Goal: Task Accomplishment & Management: Manage account settings

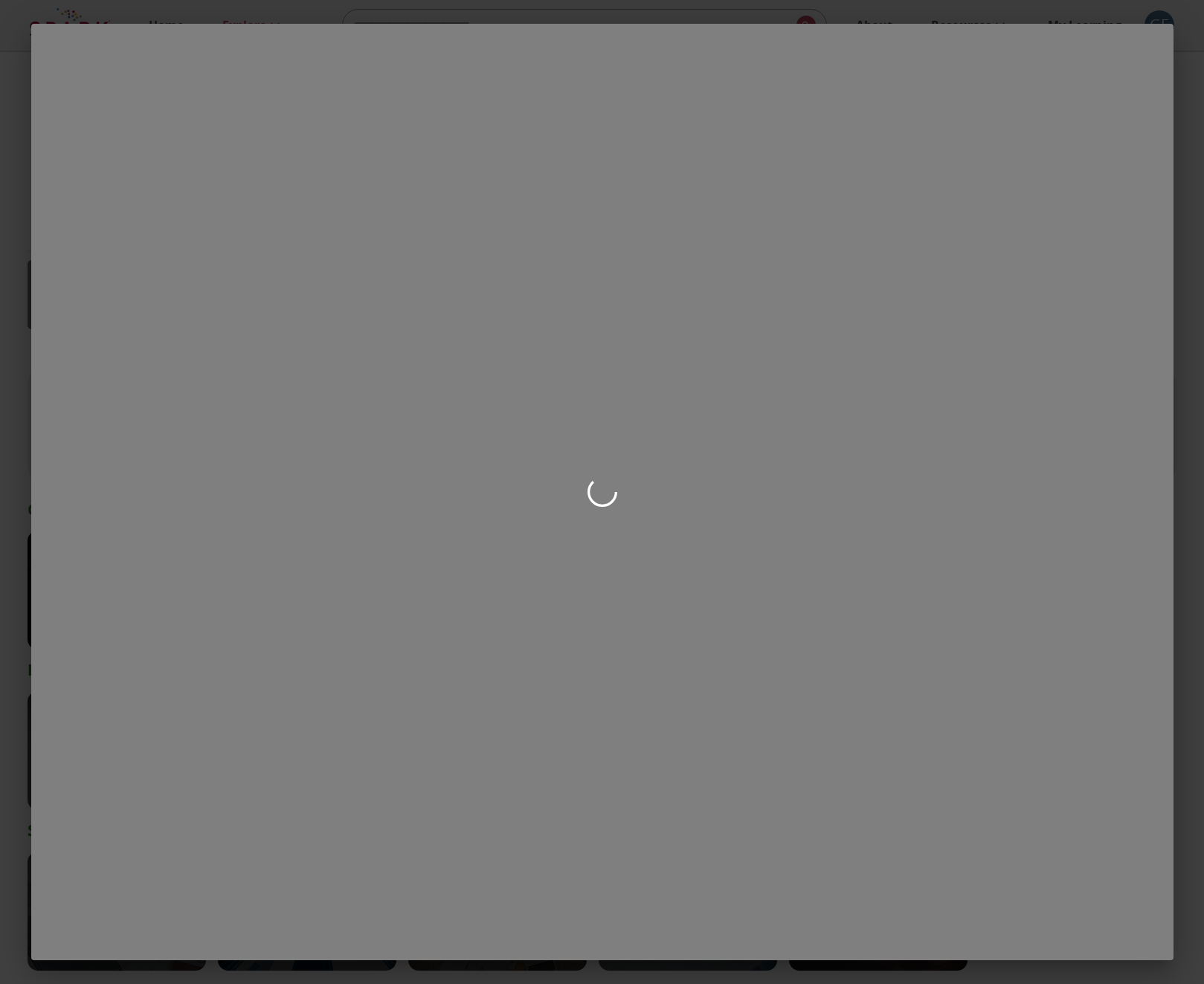
scroll to position [1606, 0]
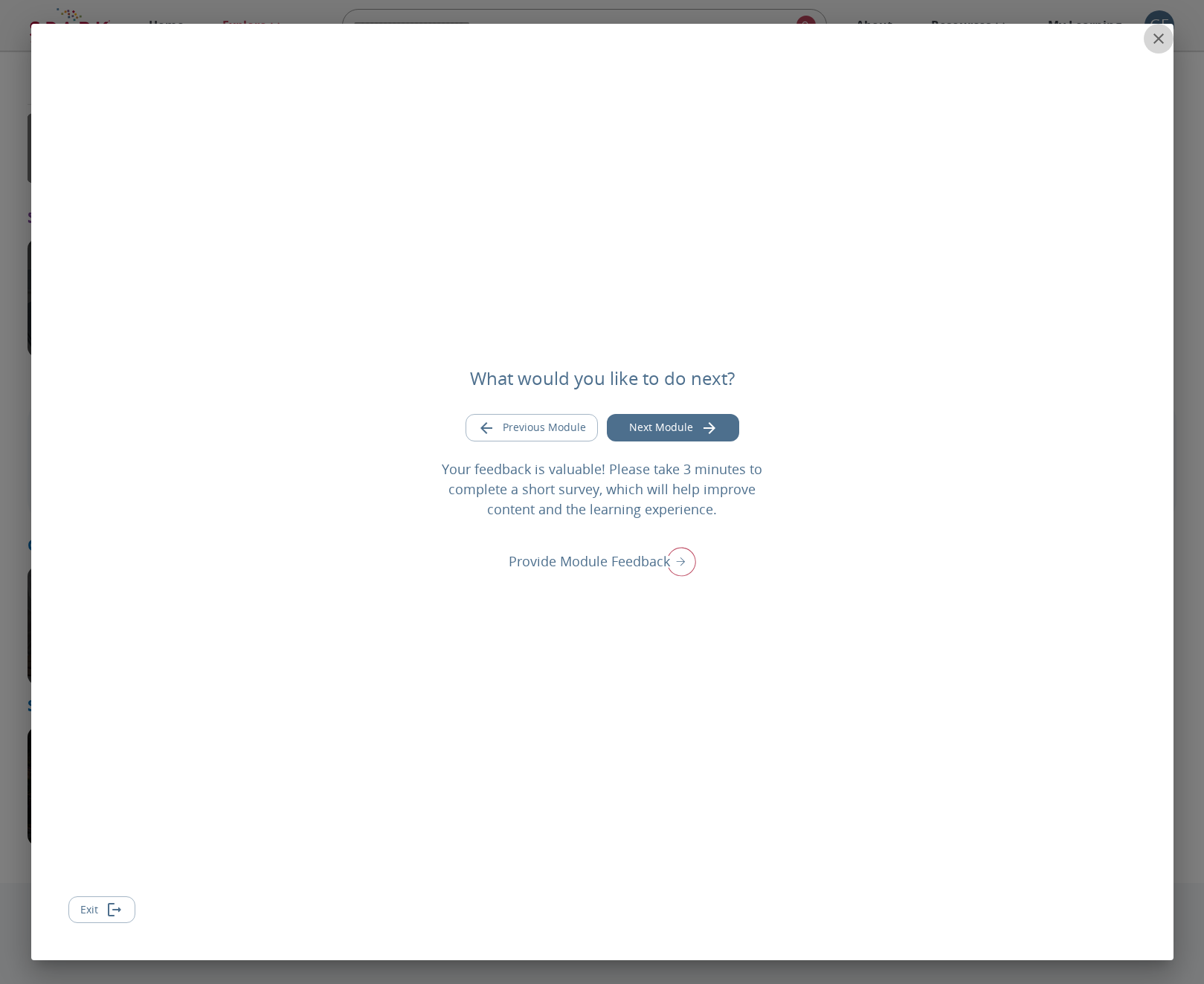
click at [1155, 43] on icon "close" at bounding box center [1159, 39] width 18 height 18
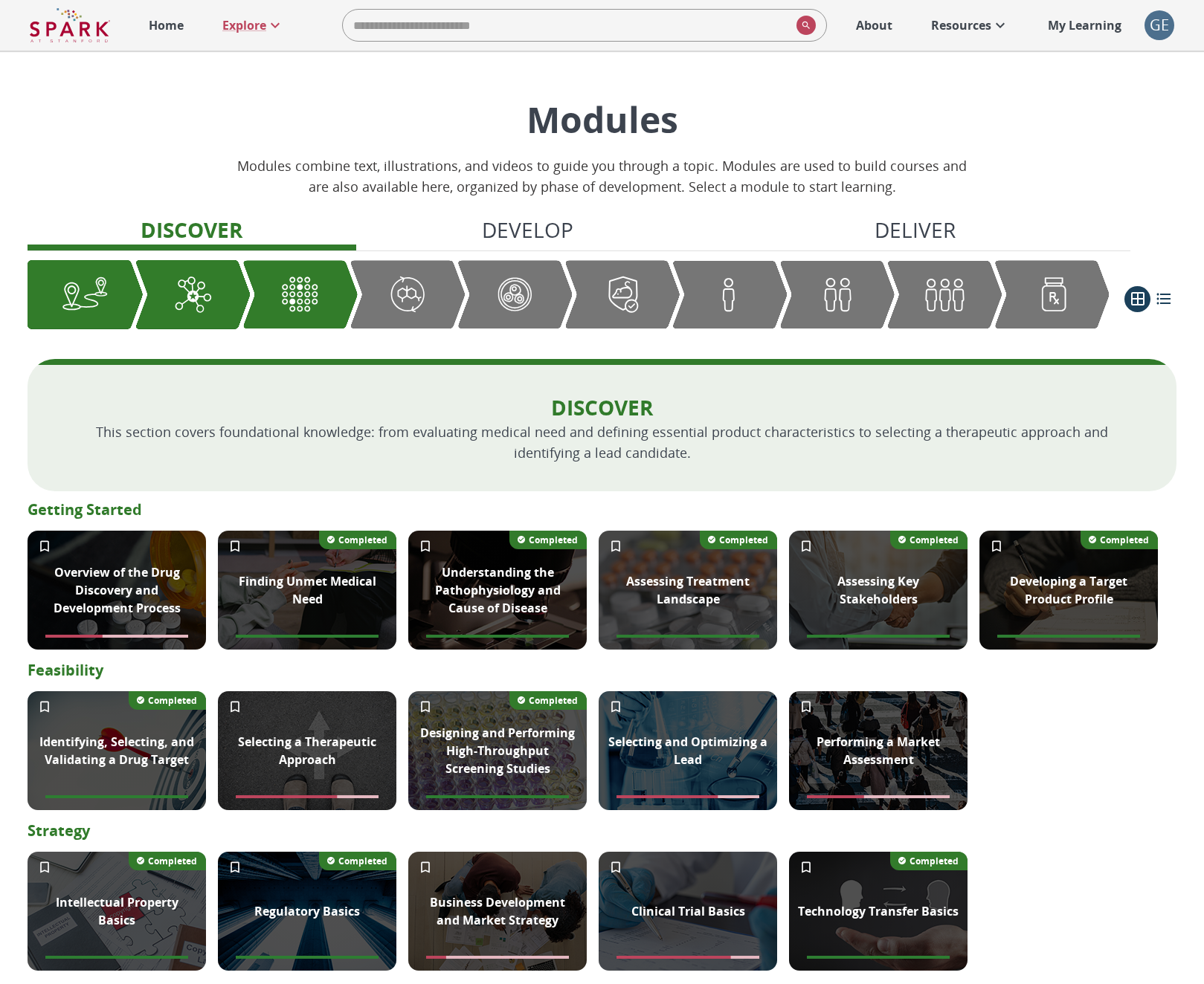
scroll to position [0, 0]
click at [1166, 30] on div "GE" at bounding box center [1159, 25] width 30 height 30
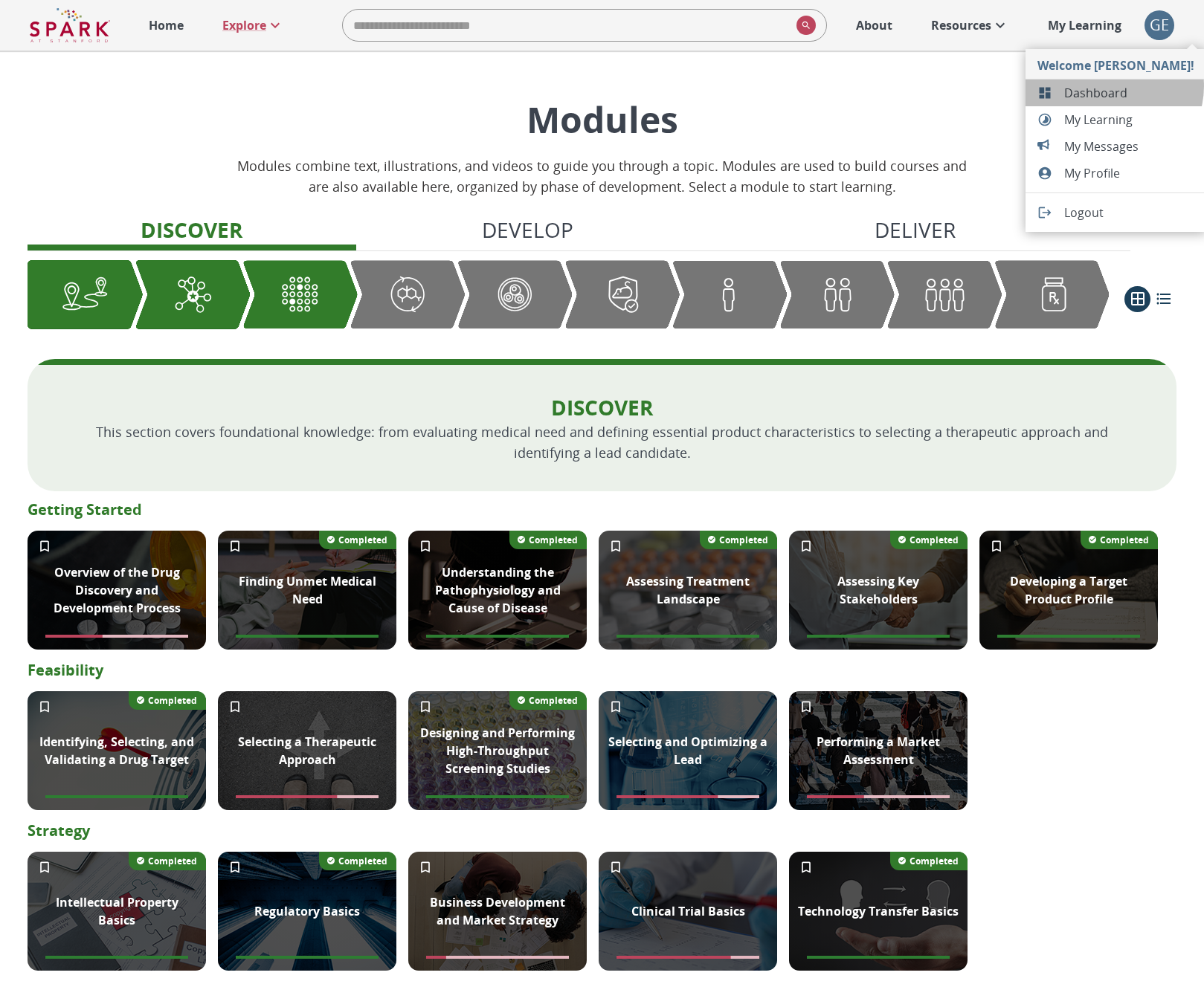
click at [1113, 86] on span "Dashboard" at bounding box center [1129, 93] width 130 height 18
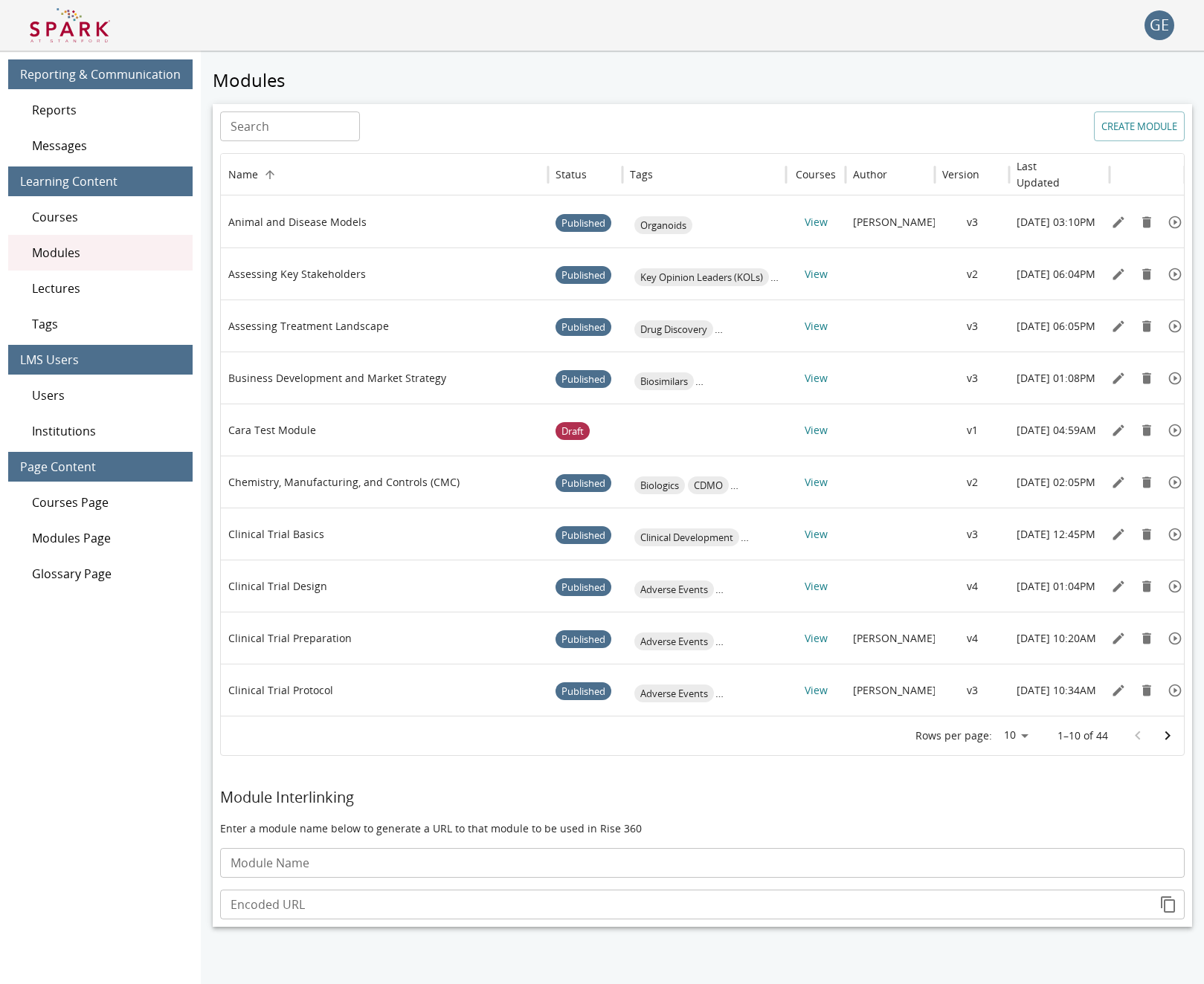
click at [45, 399] on span "Users" at bounding box center [106, 396] width 149 height 18
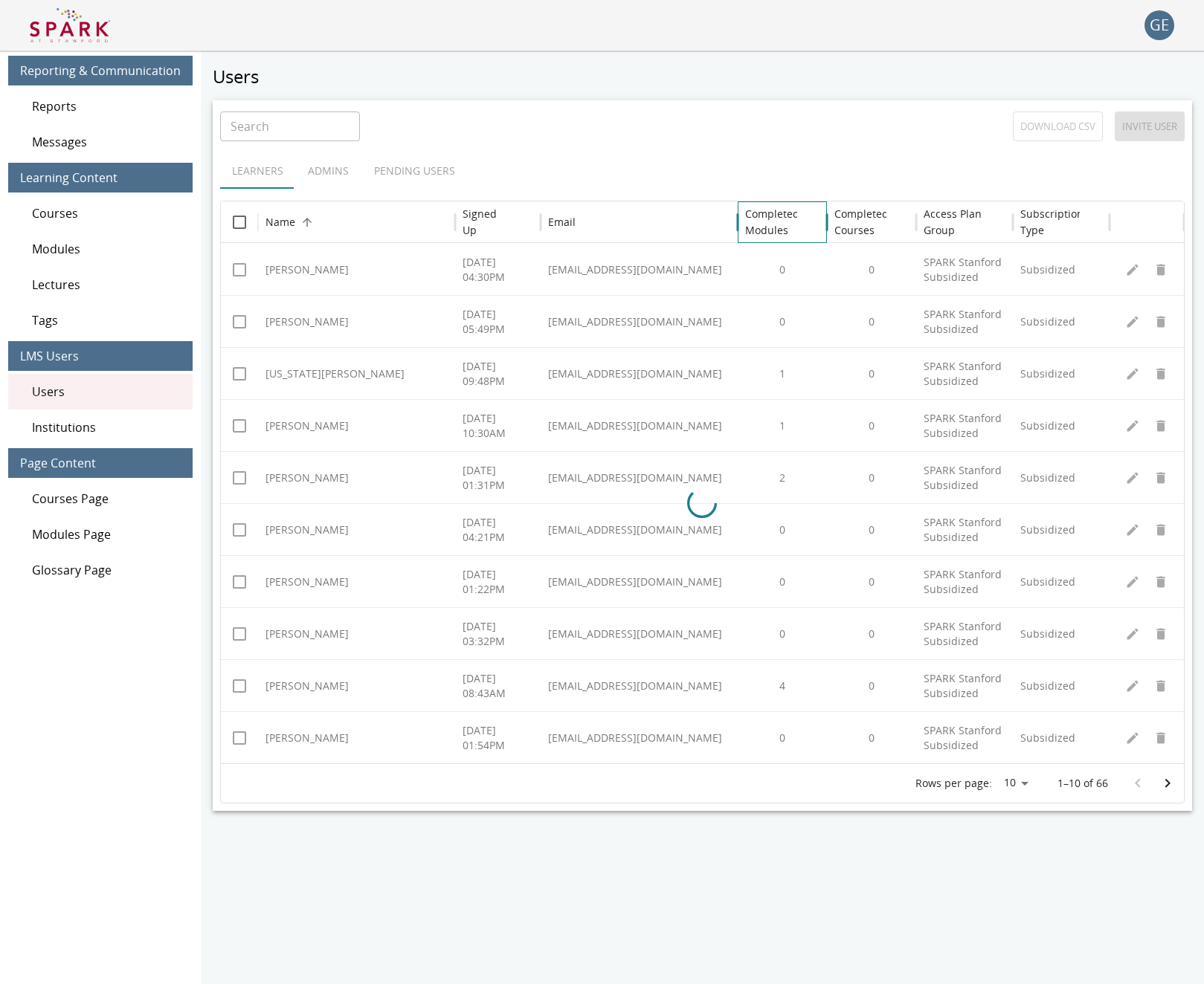
scroll to position [6, 0]
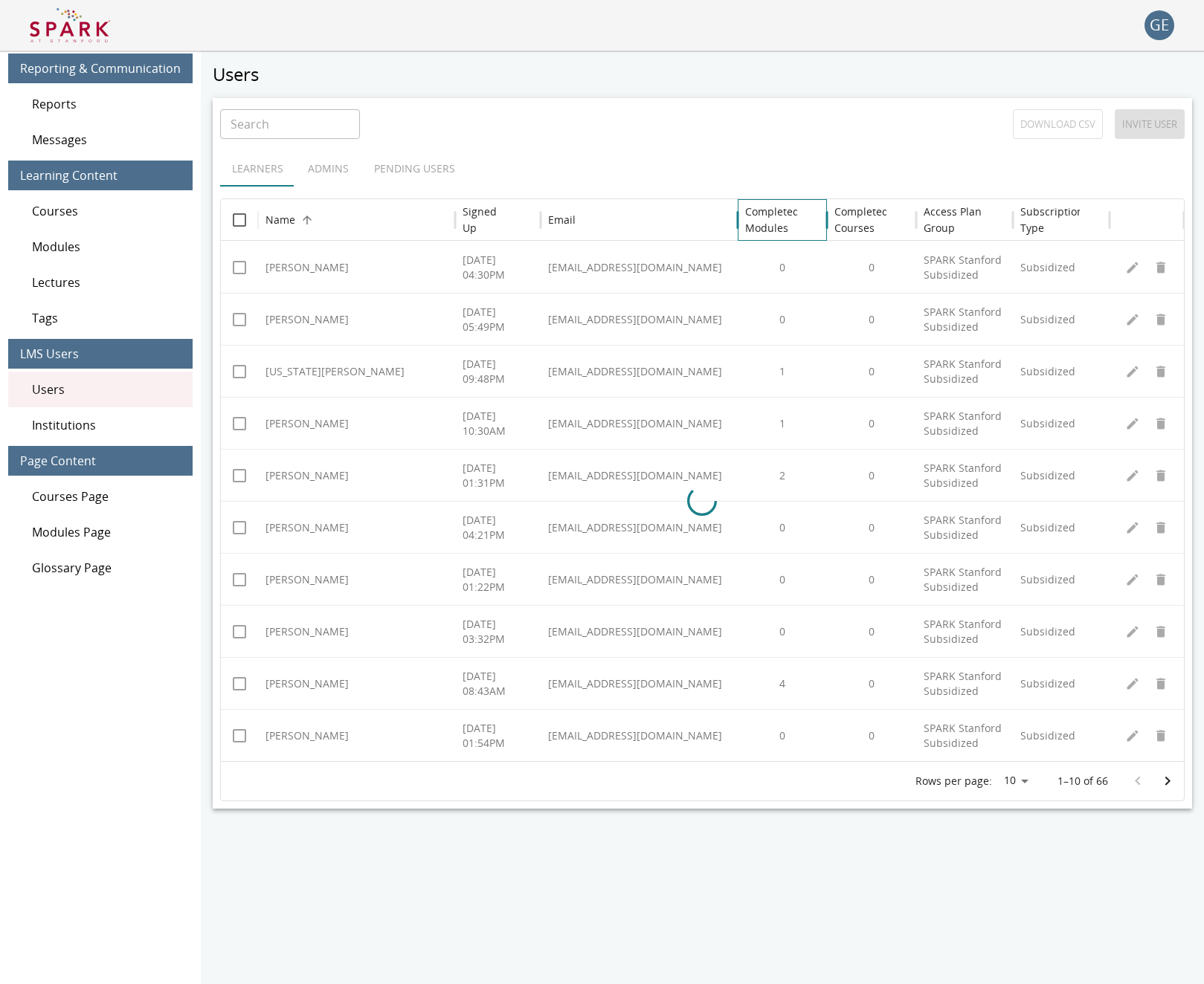
click at [777, 216] on h6 "Completed Modules" at bounding box center [772, 220] width 54 height 33
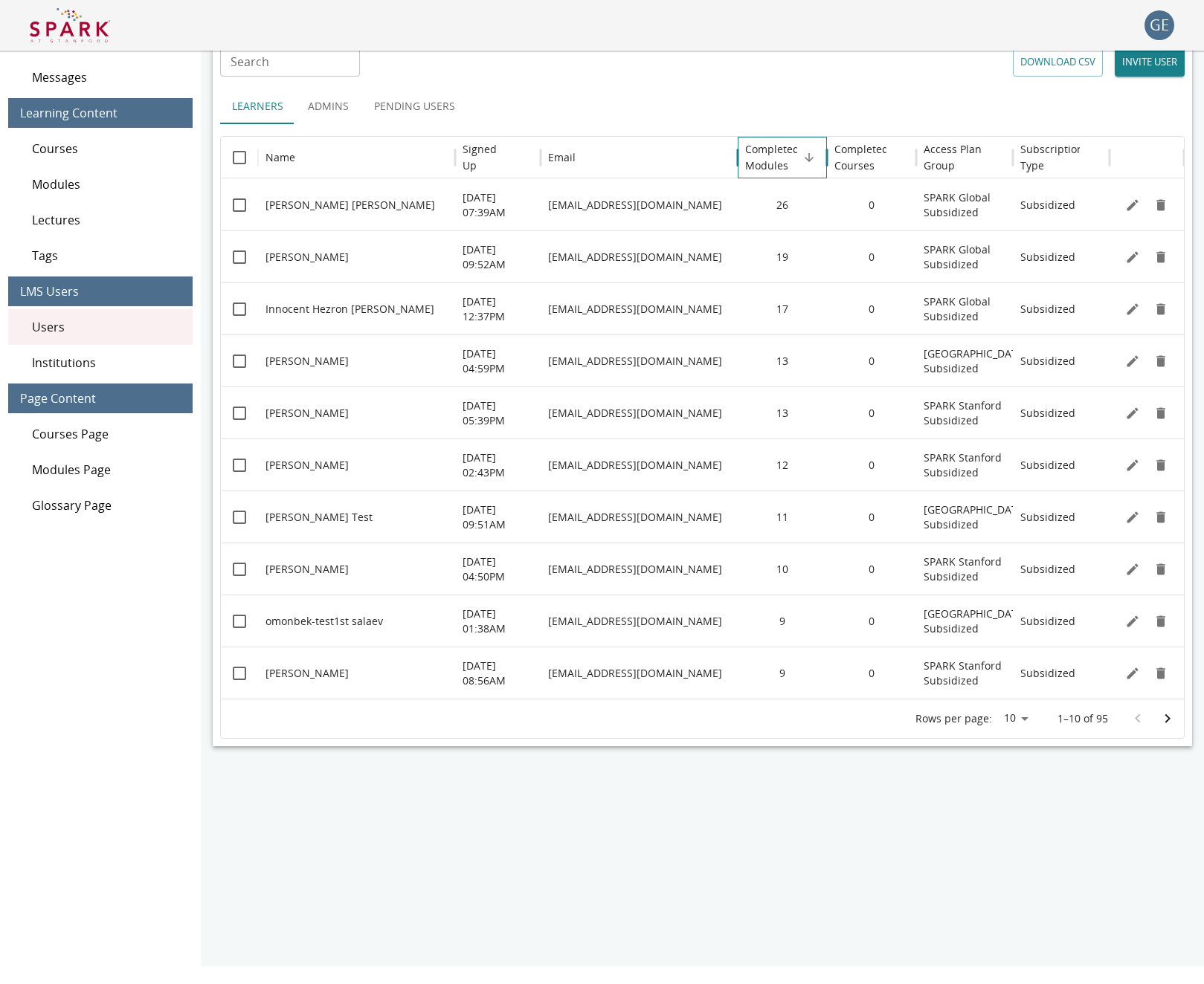
scroll to position [68, 0]
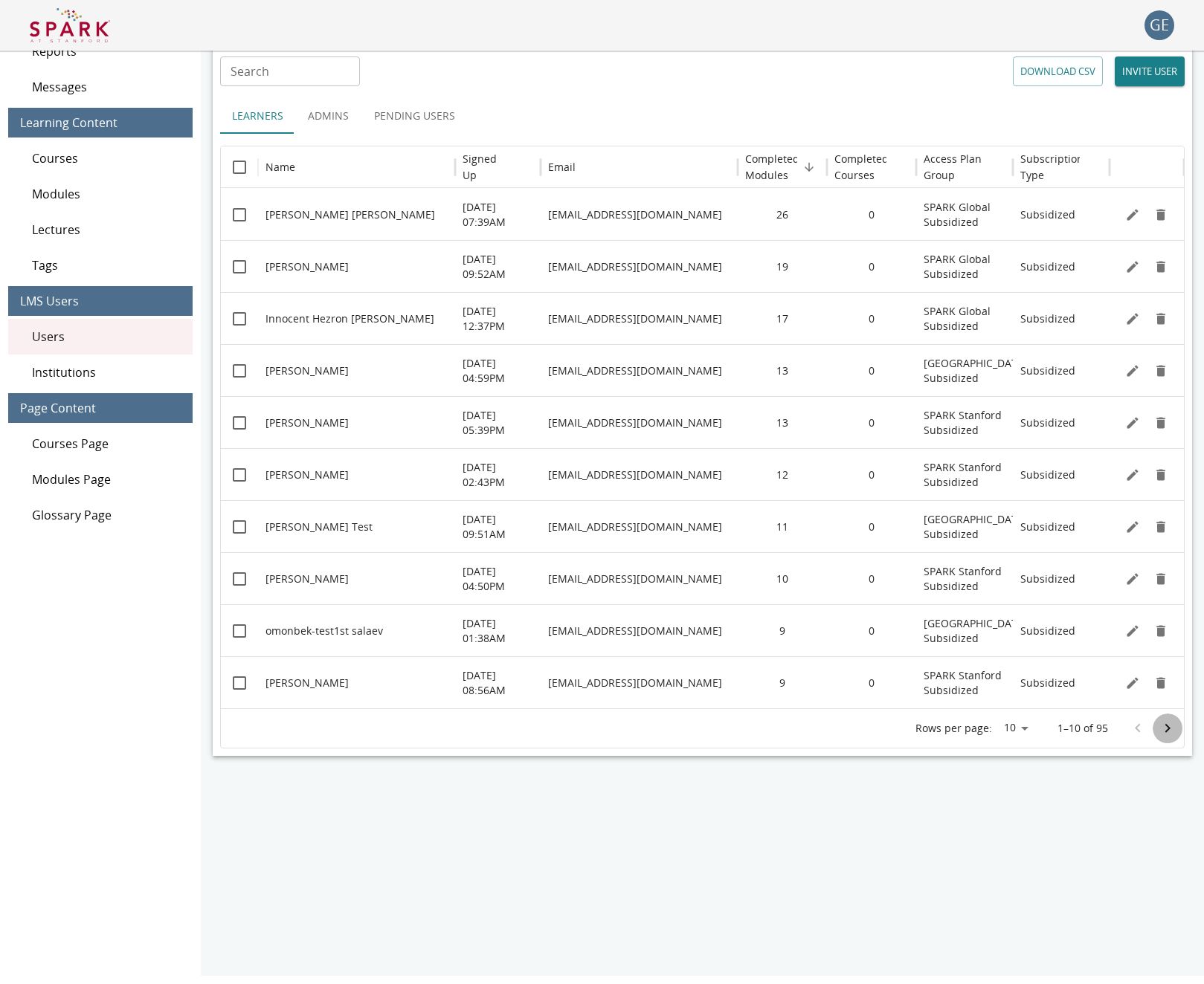
click at [1162, 727] on icon "Go to next page" at bounding box center [1168, 729] width 18 height 18
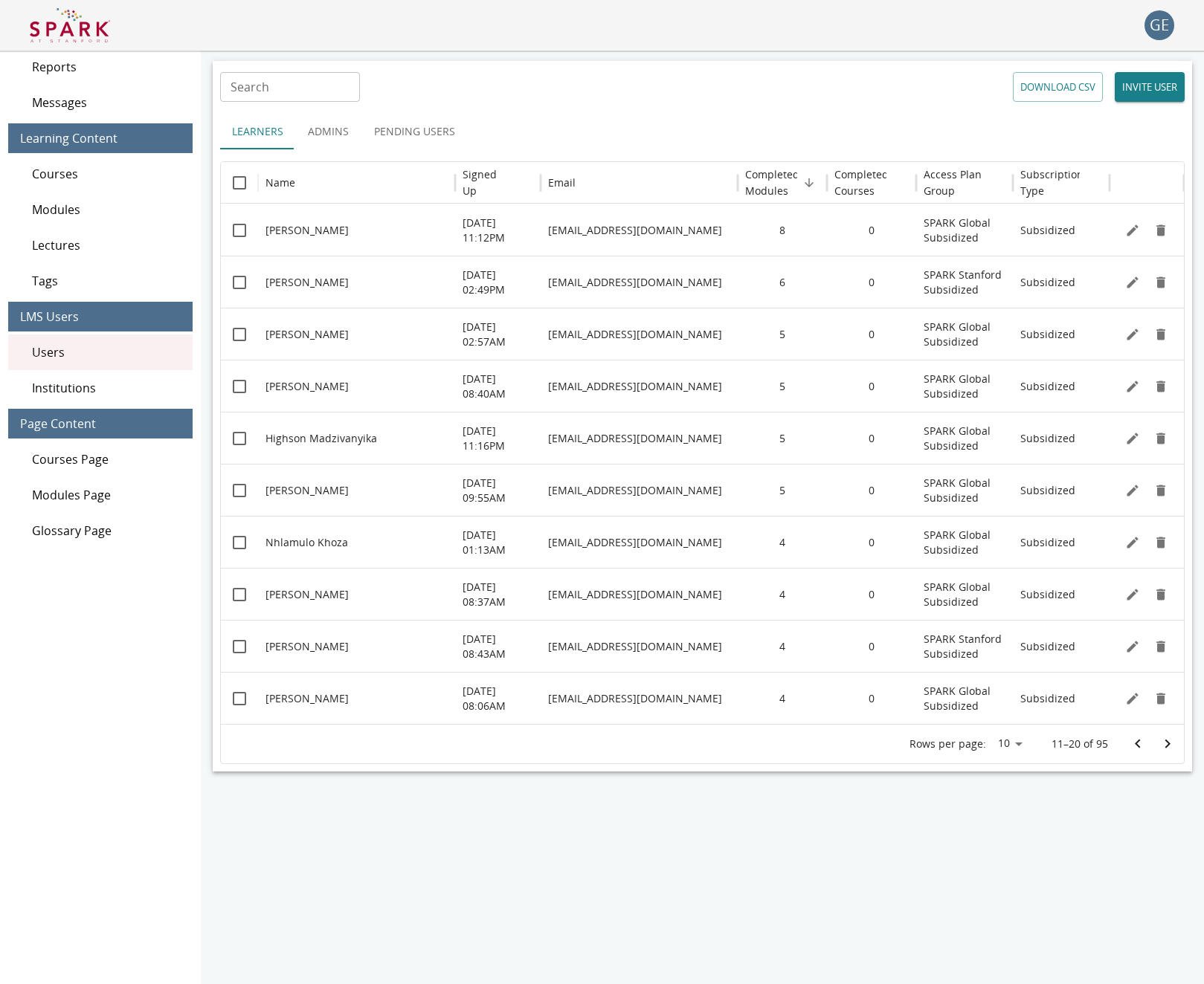
scroll to position [41, 0]
